Goal: Check status

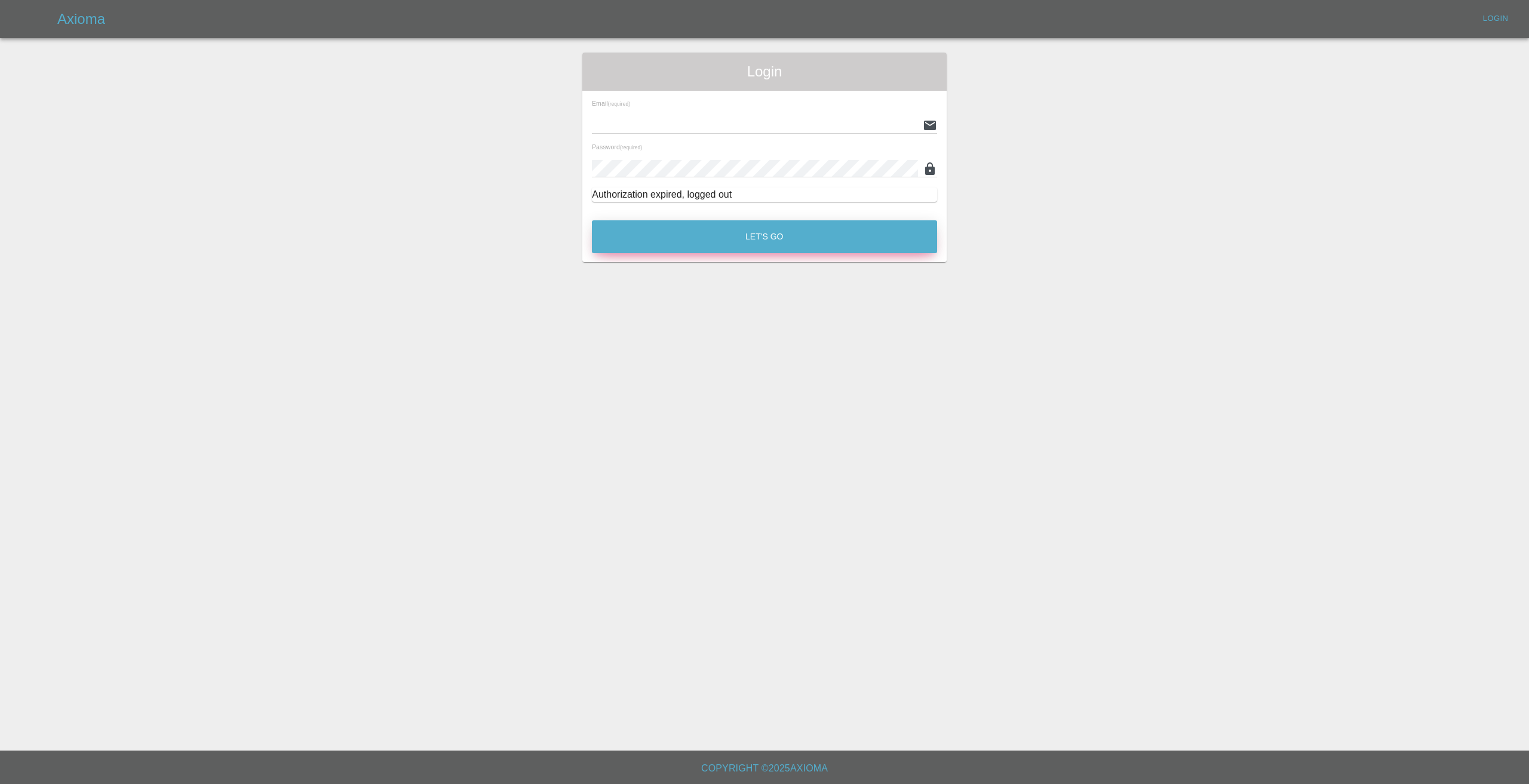
type input "[EMAIL_ADDRESS][DOMAIN_NAME]"
click at [773, 249] on button "Let's Go" at bounding box center [764, 237] width 346 height 33
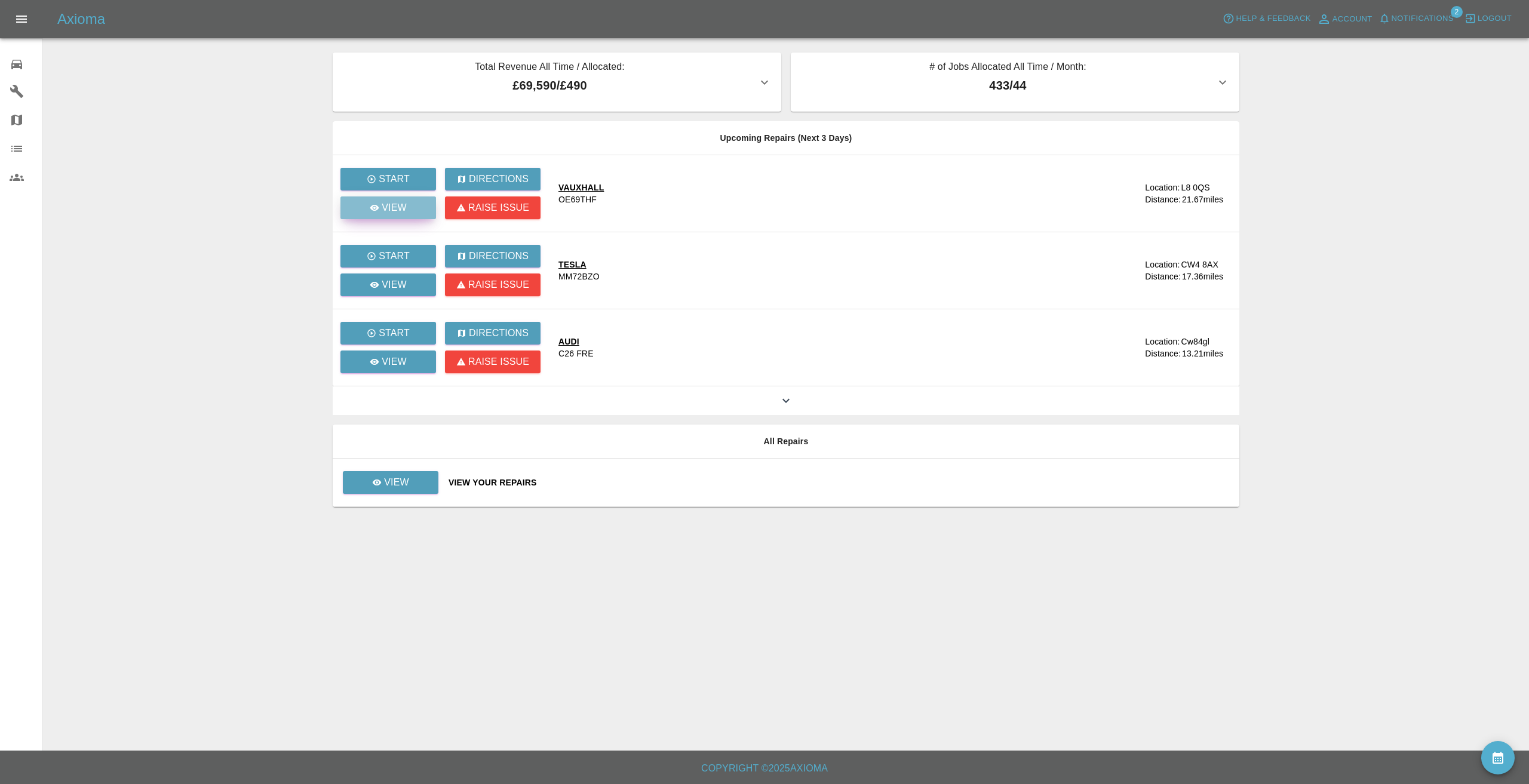
click at [376, 209] on icon at bounding box center [374, 208] width 9 height 6
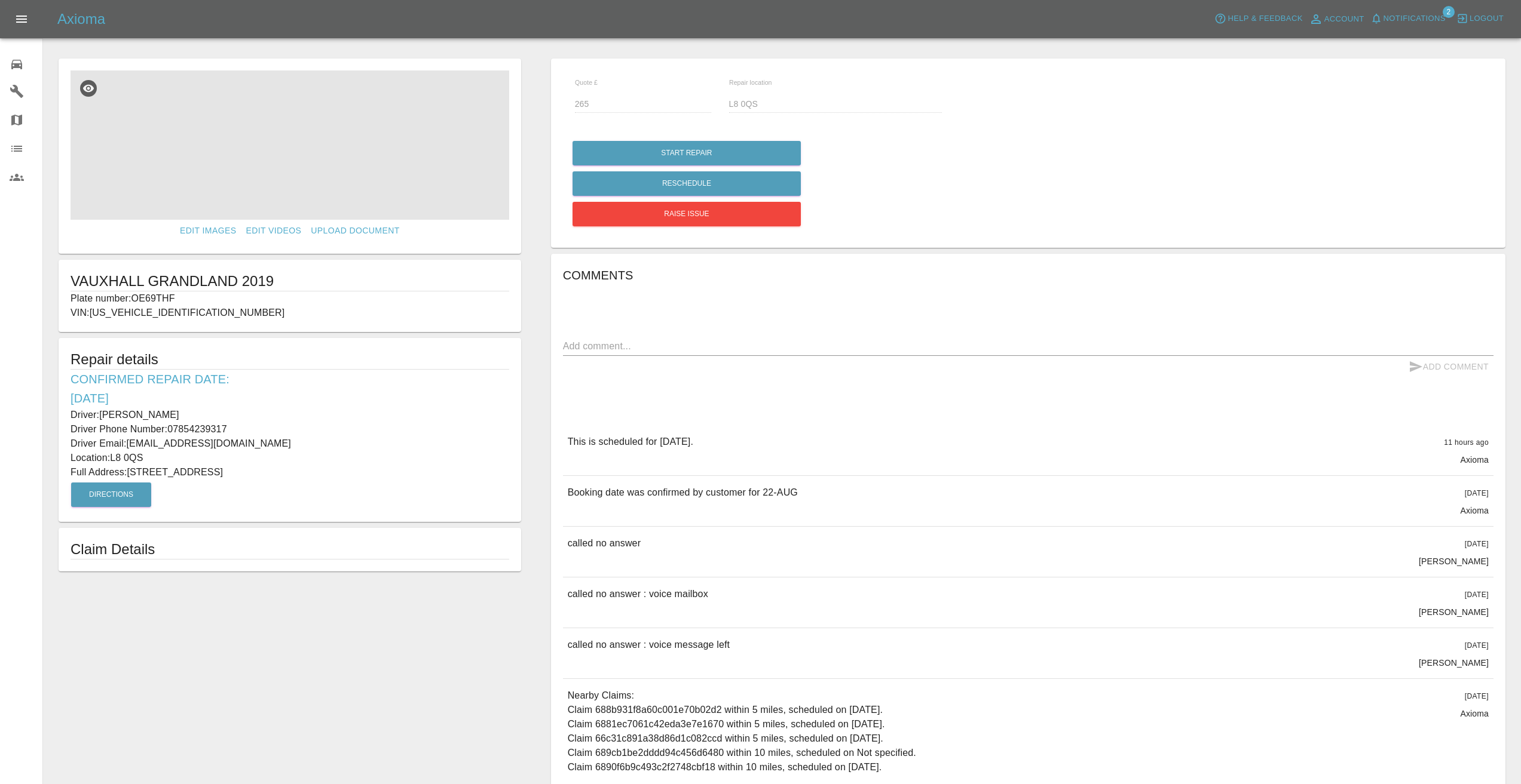
click at [259, 144] on img at bounding box center [289, 144] width 439 height 149
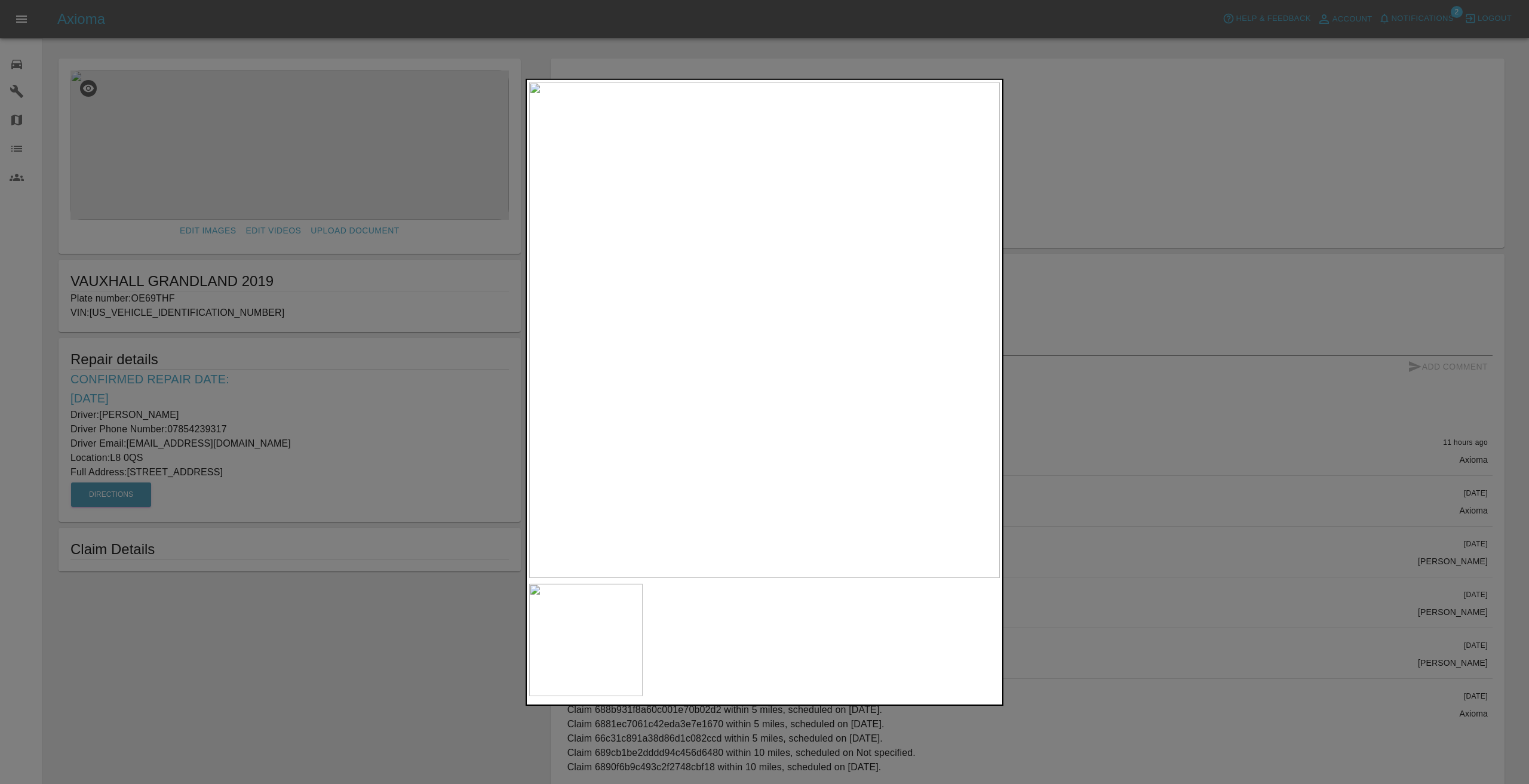
click at [1147, 132] on div at bounding box center [764, 392] width 1529 height 784
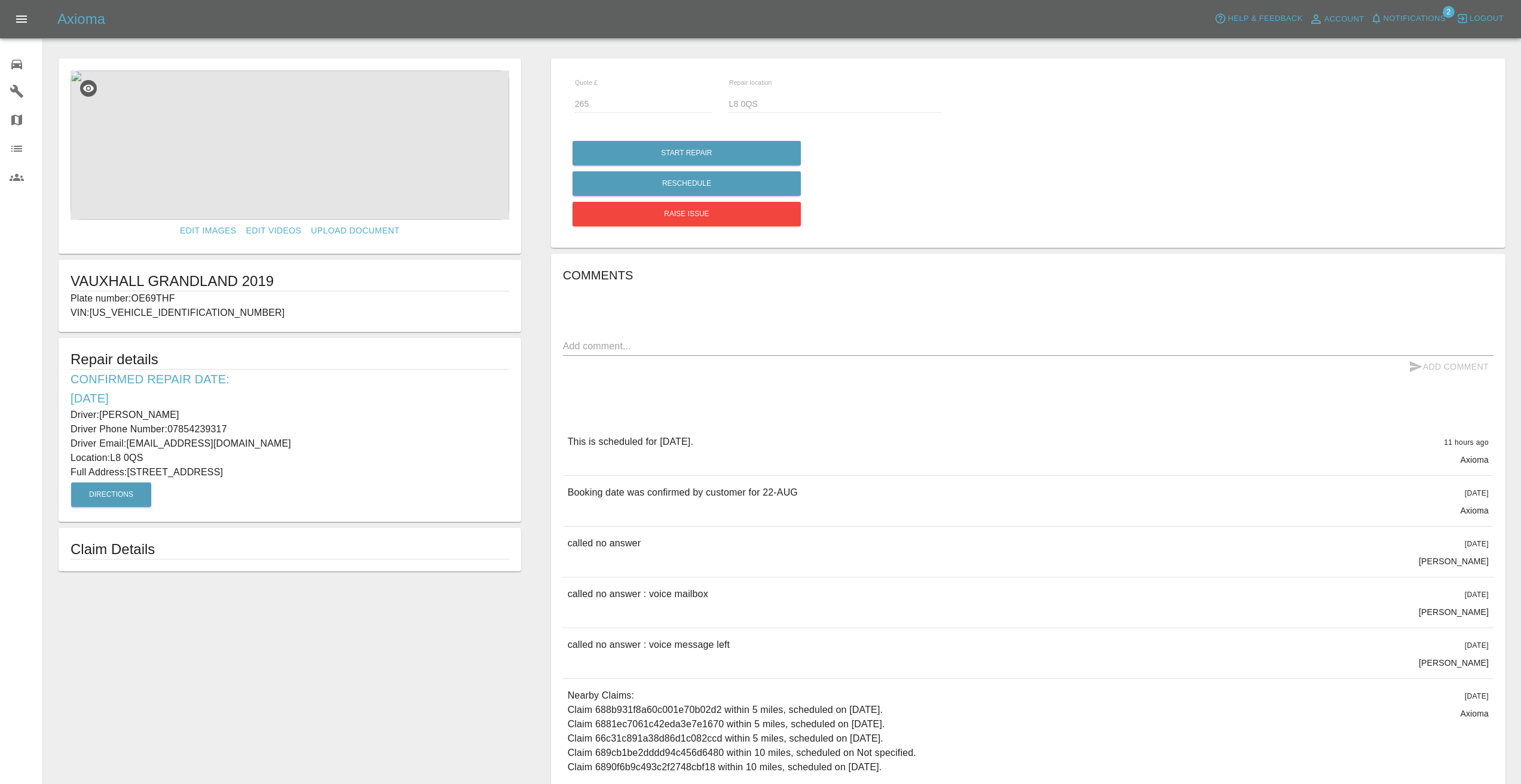
click at [943, 327] on div "Comments x Add Comment This is scheduled for [DATE]. 11 hours ago Axioma This i…" at bounding box center [1028, 558] width 931 height 587
